Goal: Transaction & Acquisition: Subscribe to service/newsletter

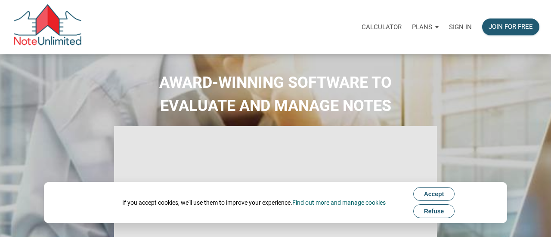
select select
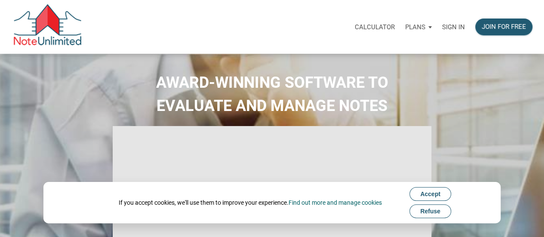
type input "Introduction to new features"
select select
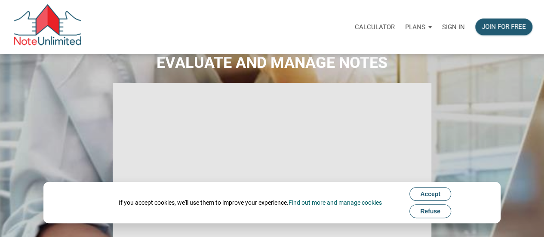
scroll to position [86, 0]
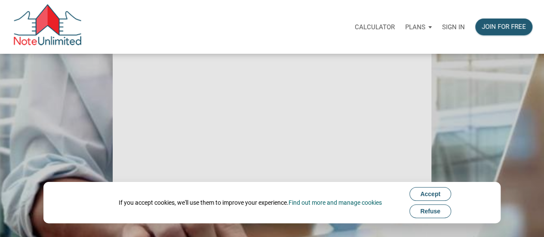
click at [436, 192] on span "Accept" at bounding box center [430, 194] width 20 height 7
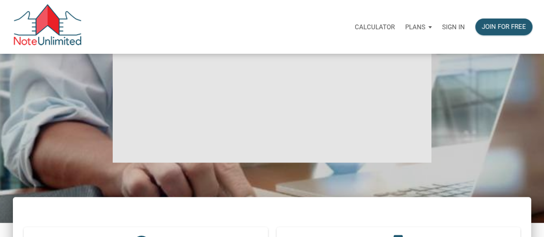
scroll to position [0, 0]
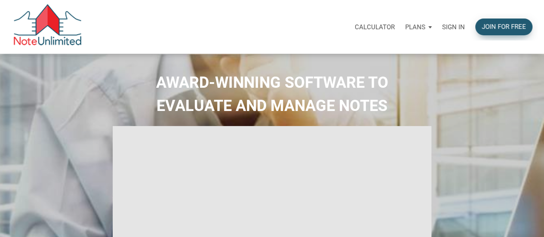
click at [511, 23] on div "Join for free" at bounding box center [504, 27] width 44 height 10
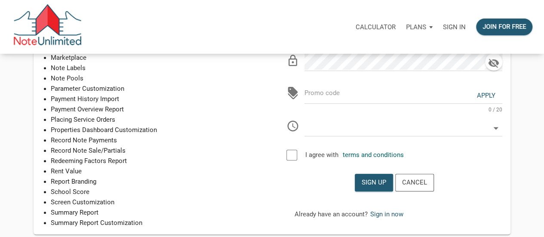
scroll to position [258, 0]
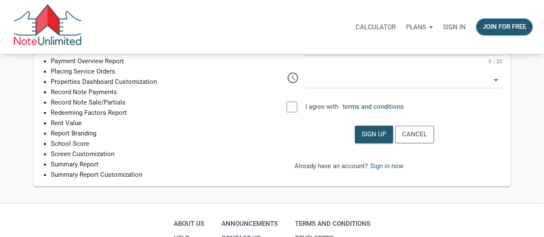
click at [380, 105] on link "terms and conditions" at bounding box center [373, 107] width 61 height 8
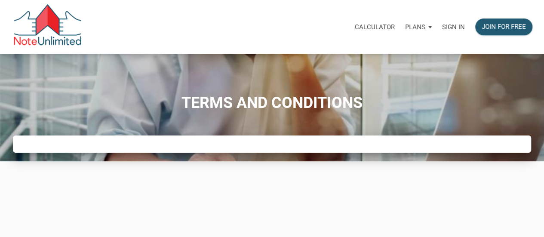
scroll to position [172, 0]
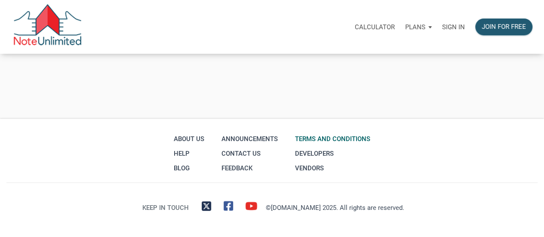
click at [349, 140] on link "Terms and conditions" at bounding box center [333, 139] width 80 height 15
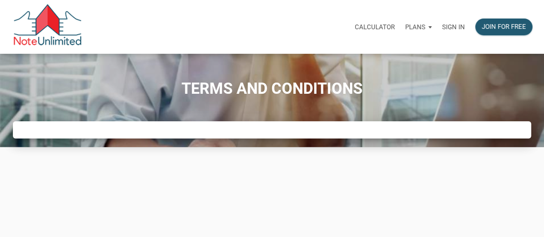
scroll to position [0, 0]
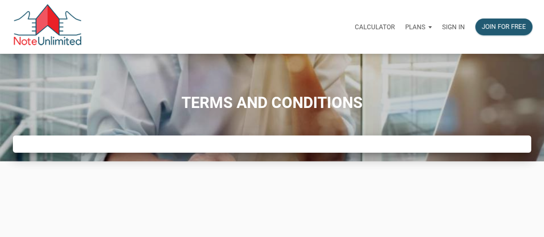
click at [235, 140] on div at bounding box center [272, 144] width 519 height 17
click at [238, 173] on div "TERMS AND CONDITIONS" at bounding box center [272, 172] width 544 height 237
click at [422, 26] on p "Plans" at bounding box center [415, 27] width 20 height 8
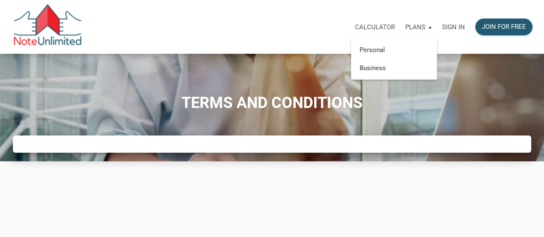
click at [380, 25] on p "Calculator" at bounding box center [375, 27] width 40 height 8
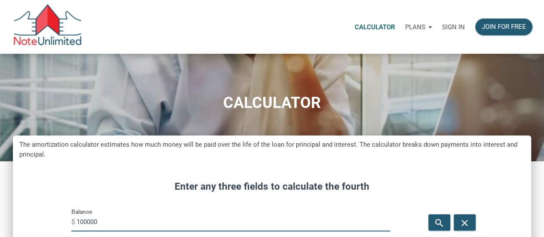
click at [421, 27] on p "Plans" at bounding box center [415, 27] width 20 height 8
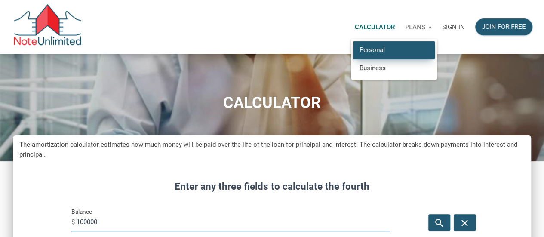
click at [388, 49] on link "Personal" at bounding box center [394, 50] width 82 height 18
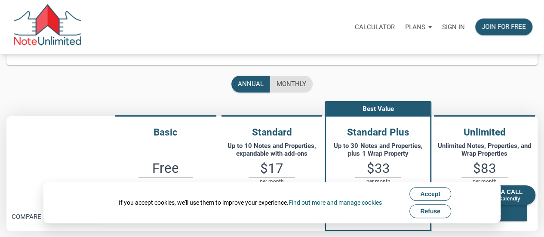
scroll to position [43, 0]
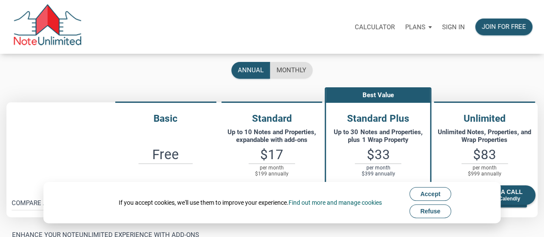
click at [425, 192] on span "Accept" at bounding box center [430, 194] width 20 height 7
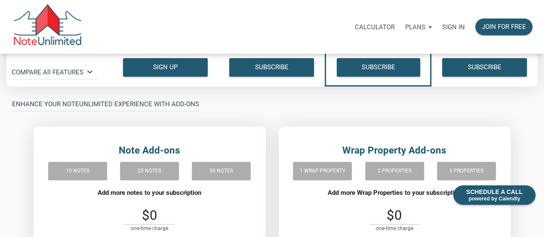
scroll to position [129, 0]
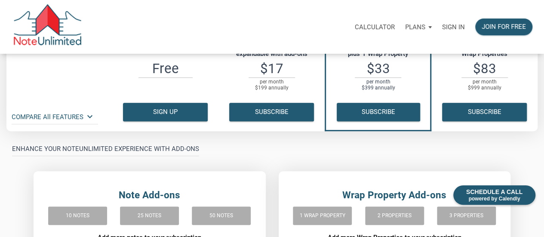
click at [89, 115] on icon "keyboard_arrow_down" at bounding box center [90, 116] width 10 height 10
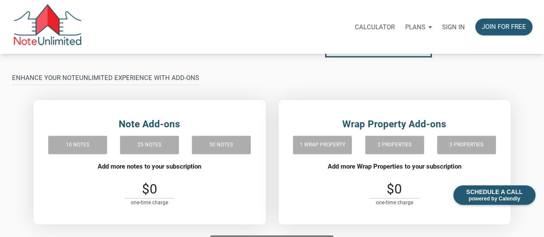
scroll to position [818, 0]
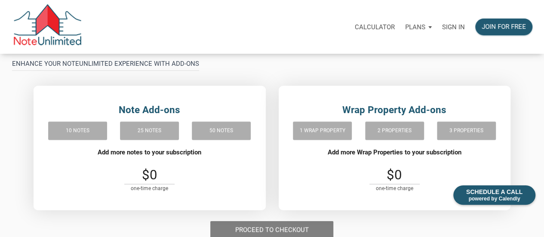
click at [72, 133] on div "10 notes" at bounding box center [77, 131] width 59 height 23
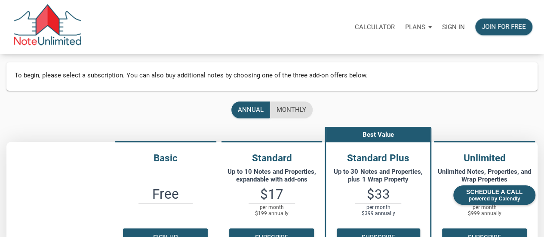
scroll to position [0, 0]
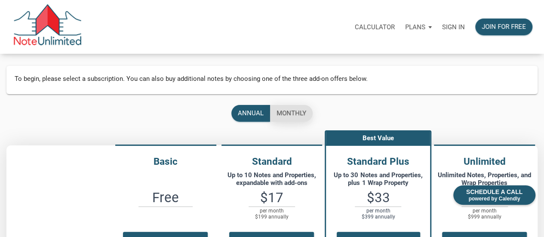
click at [287, 113] on div "monthly" at bounding box center [292, 113] width 30 height 10
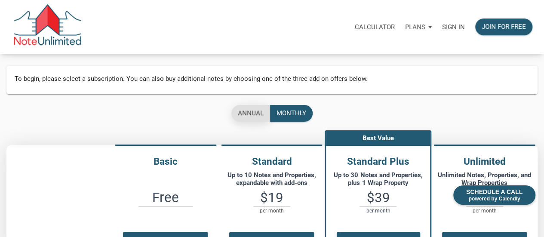
click at [242, 112] on div "annual" at bounding box center [251, 113] width 26 height 10
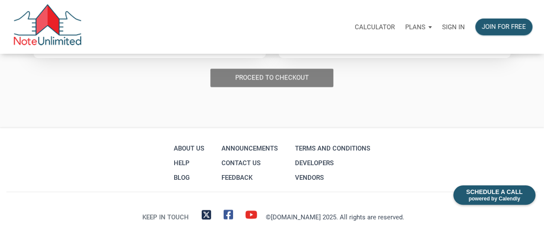
scroll to position [982, 0]
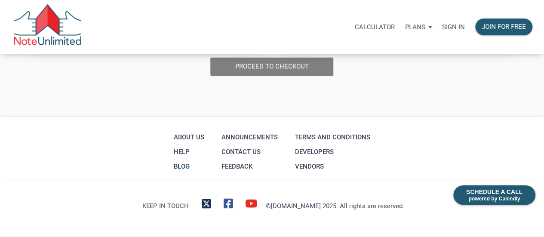
click at [187, 164] on link "Blog" at bounding box center [189, 166] width 35 height 15
